Goal: Task Accomplishment & Management: Manage account settings

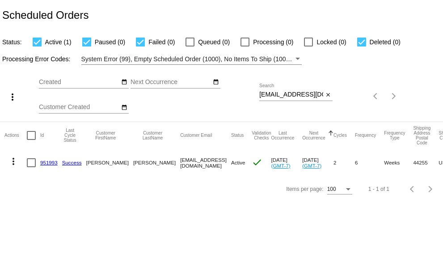
click at [328, 97] on app-dashboard-scheduled-orders "Scheduled Orders Status: Active (1) Paused (0) Failed (0) Queued (0) Processing…" at bounding box center [221, 101] width 443 height 202
click at [259, 96] on div "Sep Jan Feb Mar Apr Su Mo" at bounding box center [149, 96] width 221 height 51
click at [377, 93] on div "more_vert Sep Jan Feb Mar [DATE]" at bounding box center [221, 93] width 443 height 57
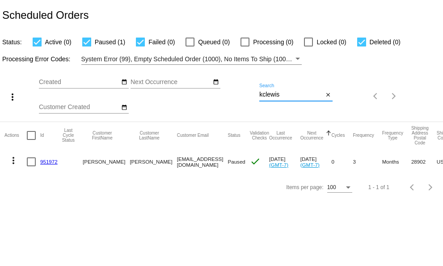
type input "[EMAIL_ADDRESS][DOMAIN_NAME]"
click at [12, 159] on mat-icon "more_vert" at bounding box center [13, 160] width 11 height 11
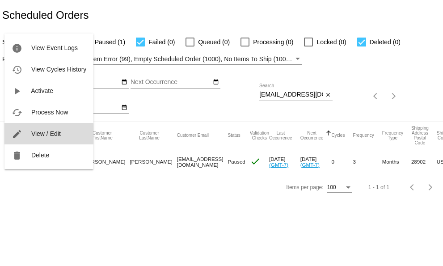
click at [38, 134] on span "View / Edit" at bounding box center [46, 133] width 30 height 7
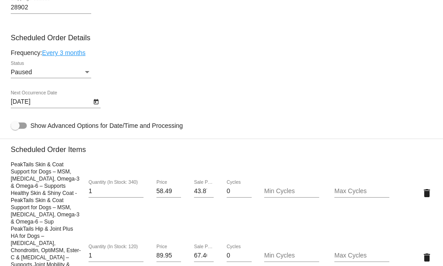
scroll to position [418, 0]
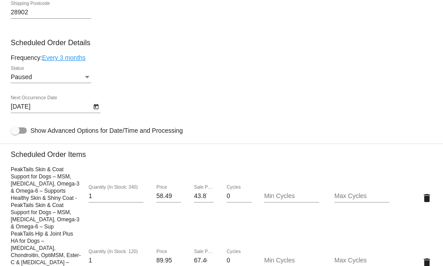
click at [88, 78] on div "Status" at bounding box center [87, 77] width 4 height 2
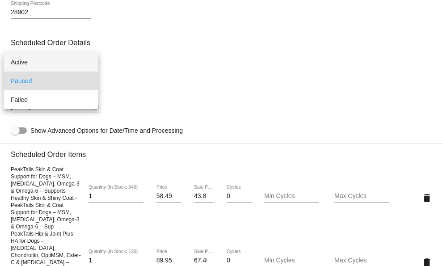
click at [17, 63] on span "Active" at bounding box center [51, 62] width 81 height 19
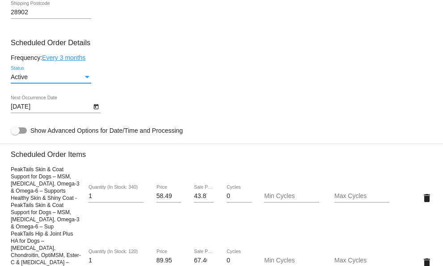
click at [88, 78] on div "Status" at bounding box center [87, 77] width 4 height 2
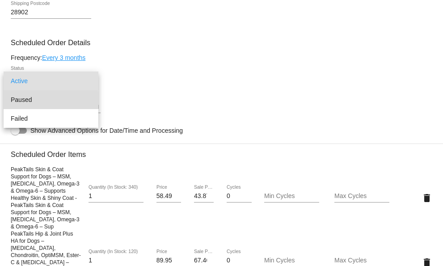
click at [17, 101] on span "Paused" at bounding box center [51, 99] width 81 height 19
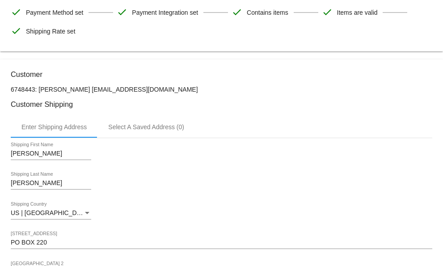
scroll to position [0, 0]
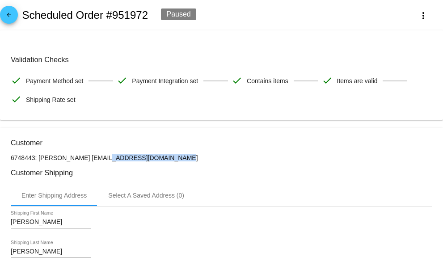
drag, startPoint x: 146, startPoint y: 159, endPoint x: 74, endPoint y: 160, distance: 72.5
click at [74, 160] on p "6748443: [PERSON_NAME] [EMAIL_ADDRESS][DOMAIN_NAME]" at bounding box center [222, 157] width 422 height 7
copy p "[EMAIL_ADDRESS][DOMAIN_NAME]"
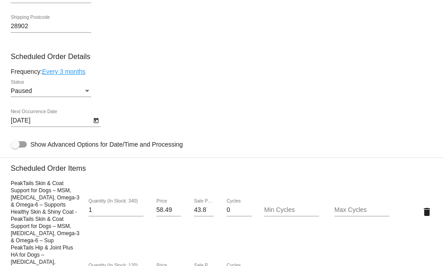
scroll to position [403, 0]
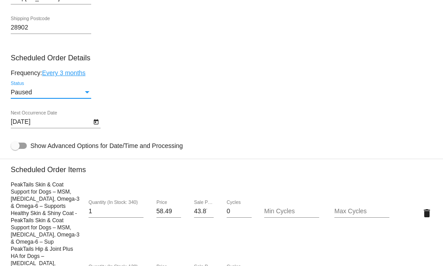
click at [88, 94] on div "Status" at bounding box center [87, 92] width 4 height 2
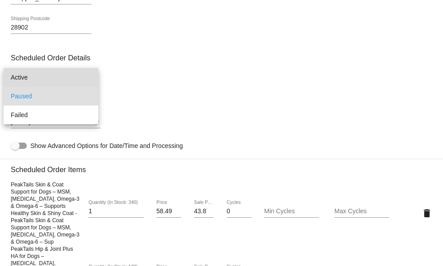
click at [32, 78] on span "Active" at bounding box center [51, 77] width 81 height 19
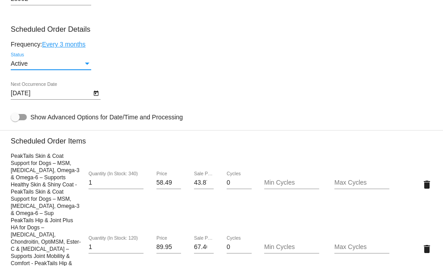
scroll to position [418, 0]
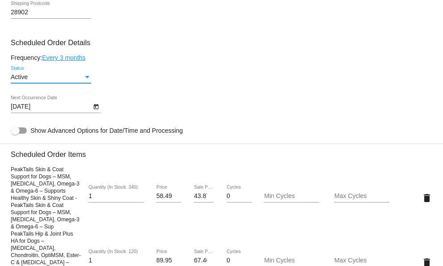
click at [94, 110] on icon "Open calendar" at bounding box center [96, 106] width 5 height 5
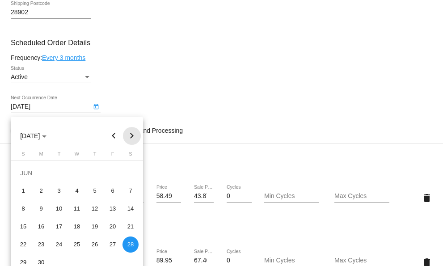
click at [130, 135] on button "Next month" at bounding box center [132, 136] width 18 height 18
click at [130, 136] on button "Next month" at bounding box center [132, 136] width 18 height 18
click at [98, 227] on div "18" at bounding box center [95, 227] width 16 height 16
type input "[DATE]"
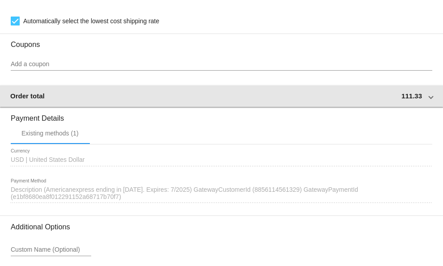
scroll to position [865, 0]
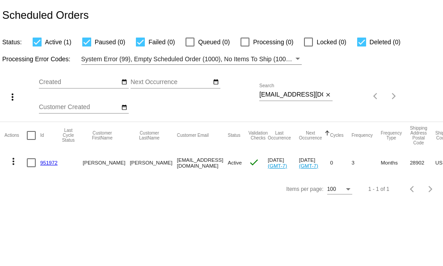
click at [12, 163] on mat-icon "more_vert" at bounding box center [13, 161] width 11 height 11
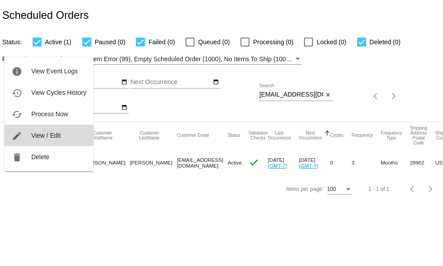
click at [42, 135] on span "View / Edit" at bounding box center [46, 135] width 30 height 7
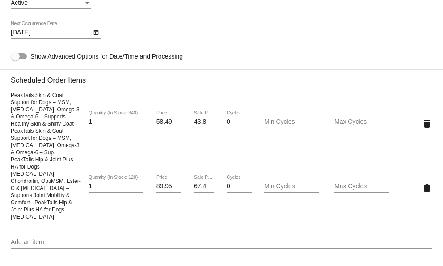
scroll to position [403, 0]
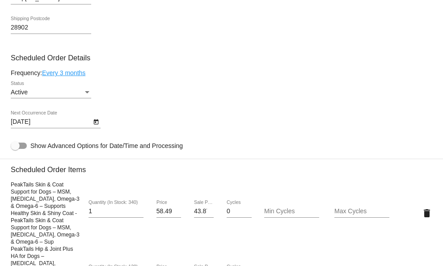
click at [71, 77] on link "Every 3 months" at bounding box center [63, 72] width 43 height 7
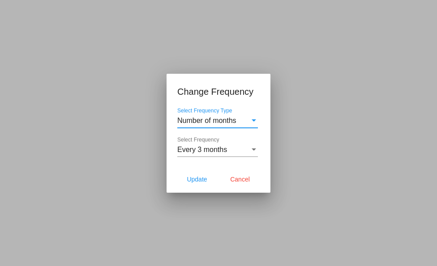
click at [255, 122] on div "Select Frequency Type" at bounding box center [254, 121] width 8 height 8
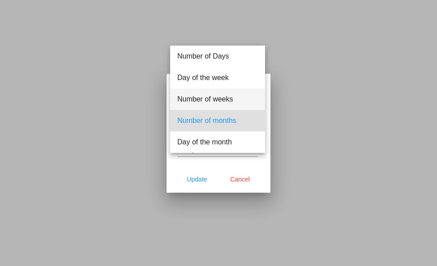
click at [217, 94] on span "Number of weeks" at bounding box center [217, 99] width 81 height 21
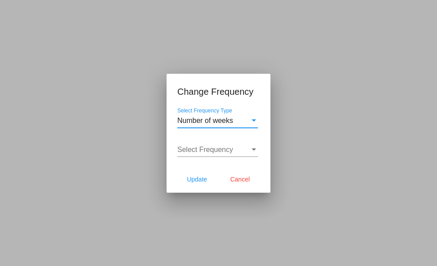
click at [221, 150] on span "Select Frequency" at bounding box center [205, 150] width 56 height 8
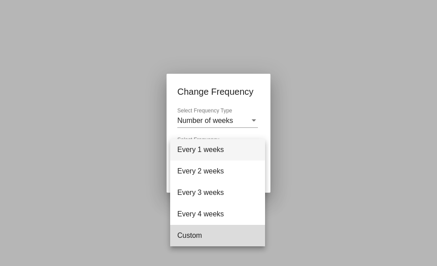
click at [189, 234] on span "Custom" at bounding box center [217, 235] width 81 height 21
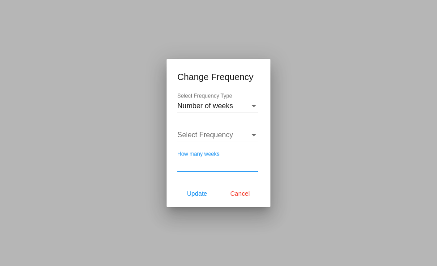
click at [208, 164] on input "How many weeks" at bounding box center [217, 164] width 81 height 8
type input "10"
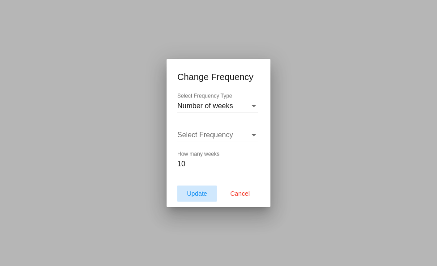
click at [190, 194] on span "Update" at bounding box center [197, 193] width 20 height 7
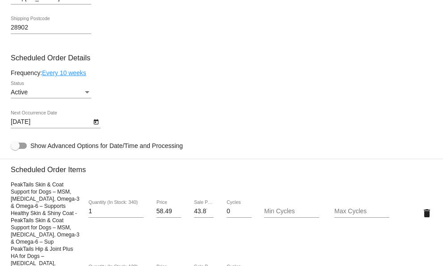
click at [97, 128] on icon "Open calendar" at bounding box center [96, 122] width 6 height 11
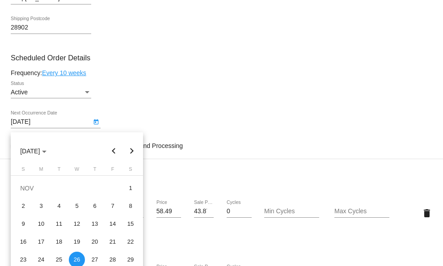
click at [113, 149] on button "Previous month" at bounding box center [114, 151] width 18 height 18
click at [112, 151] on button "Previous month" at bounding box center [114, 151] width 18 height 18
click at [94, 242] on div "18" at bounding box center [95, 242] width 16 height 16
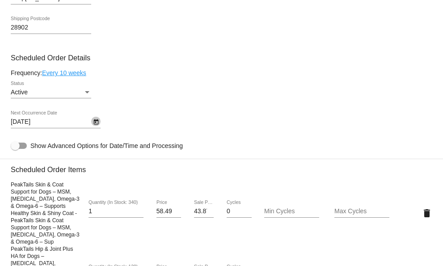
click at [97, 126] on icon "Open calendar" at bounding box center [96, 122] width 6 height 11
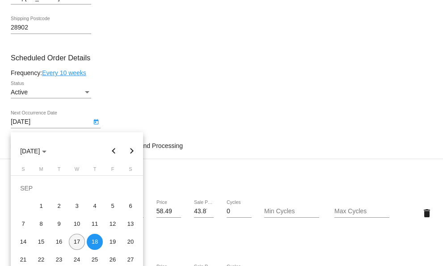
click at [75, 243] on div "17" at bounding box center [77, 242] width 16 height 16
type input "9/17/2025"
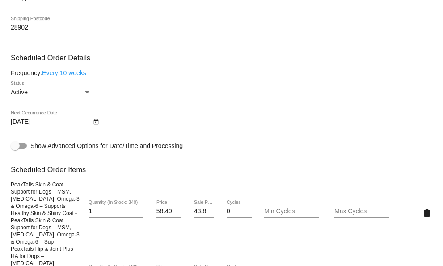
click at [222, 106] on div "Active Status" at bounding box center [222, 94] width 422 height 26
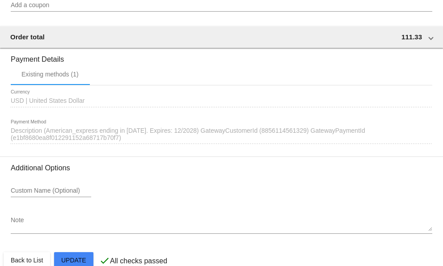
scroll to position [865, 0]
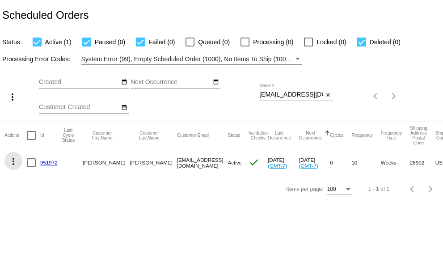
click at [12, 161] on mat-icon "more_vert" at bounding box center [13, 161] width 11 height 11
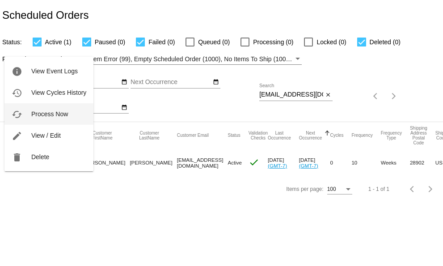
click at [39, 113] on span "Process Now" at bounding box center [49, 114] width 37 height 7
